Goal: Information Seeking & Learning: Learn about a topic

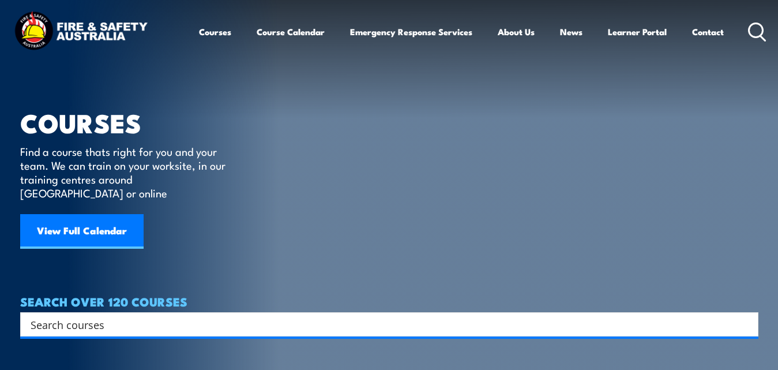
click at [108, 316] on input "Search input" at bounding box center [382, 324] width 703 height 17
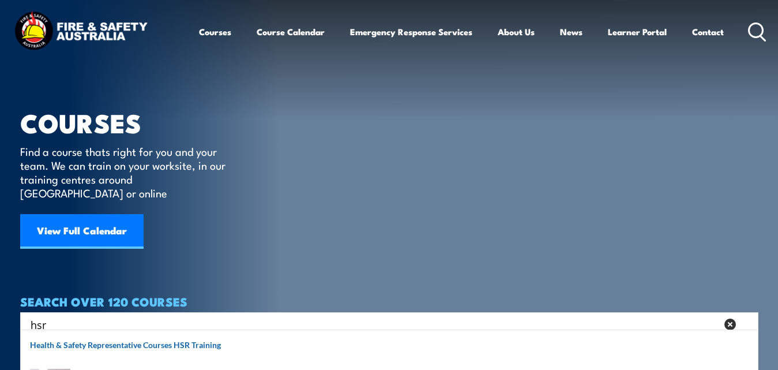
scroll to position [58, 0]
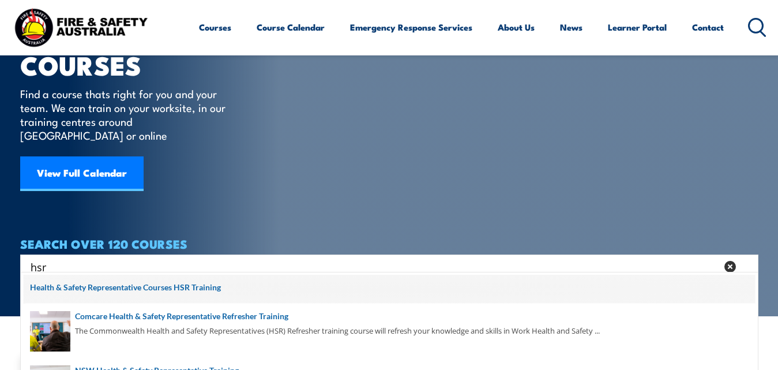
type input "hsr"
click at [147, 287] on span at bounding box center [390, 289] width 732 height 29
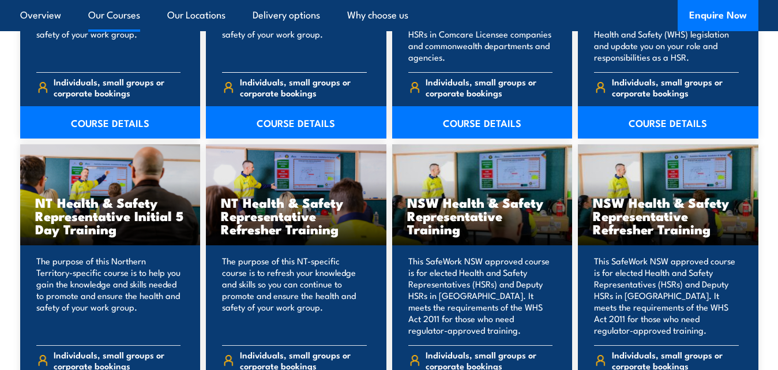
scroll to position [1096, 0]
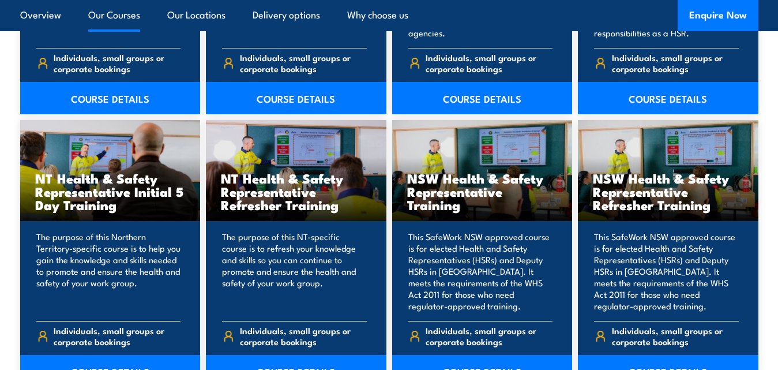
click at [125, 174] on h3 "NT Health & Safety Representative Initial 5 Day Training" at bounding box center [110, 191] width 151 height 40
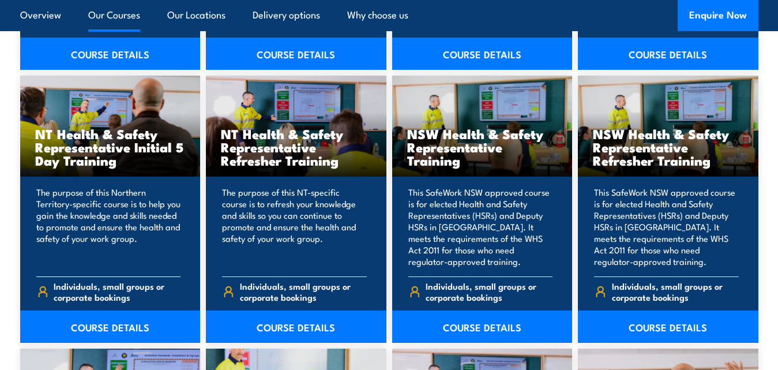
scroll to position [1212, 0]
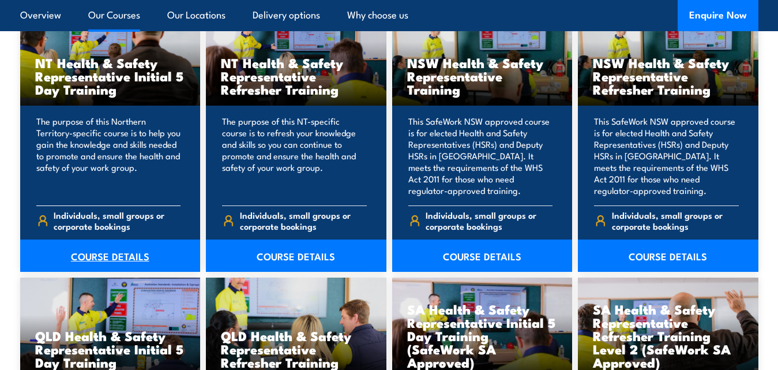
click at [128, 254] on link "COURSE DETAILS" at bounding box center [110, 255] width 181 height 32
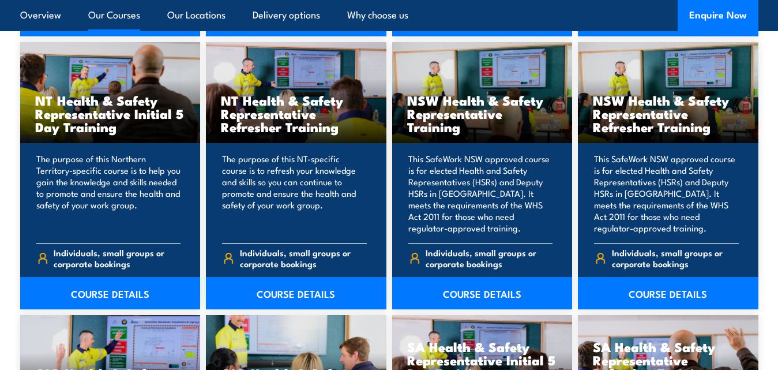
scroll to position [1154, 0]
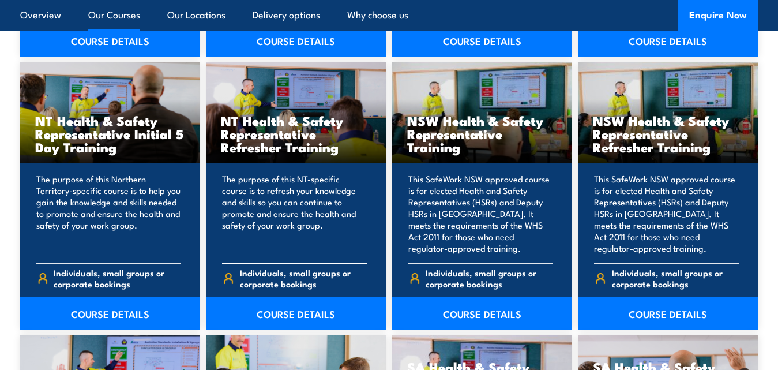
click at [314, 309] on link "COURSE DETAILS" at bounding box center [296, 313] width 181 height 32
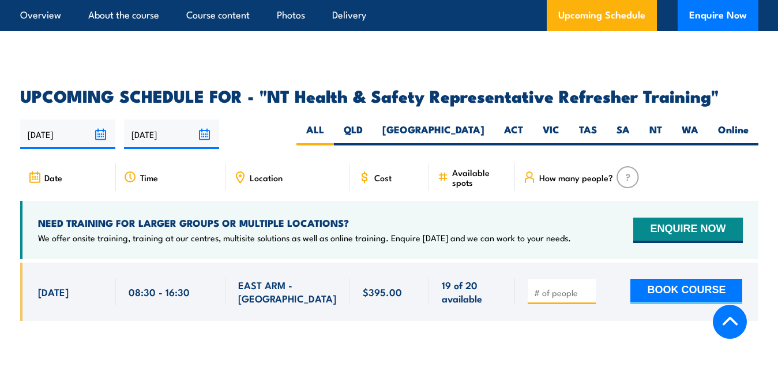
scroll to position [1673, 0]
